Goal: Transaction & Acquisition: Book appointment/travel/reservation

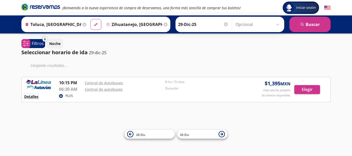
click at [32, 97] on button "Detalles" at bounding box center [31, 96] width 14 height 5
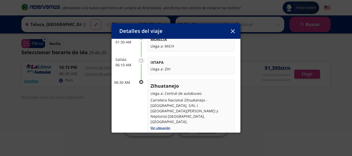
scroll to position [91, 0]
click at [233, 31] on icon "button" at bounding box center [233, 31] width 4 height 4
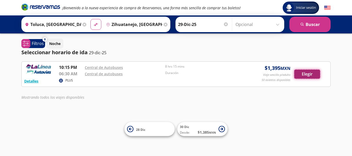
click at [304, 76] on button "Elegir" at bounding box center [307, 74] width 26 height 9
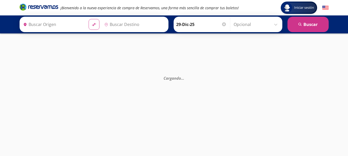
type input "Zihuatanejo, [GEOGRAPHIC_DATA]"
type input "Toluca, [GEOGRAPHIC_DATA]"
